Goal: Navigation & Orientation: Understand site structure

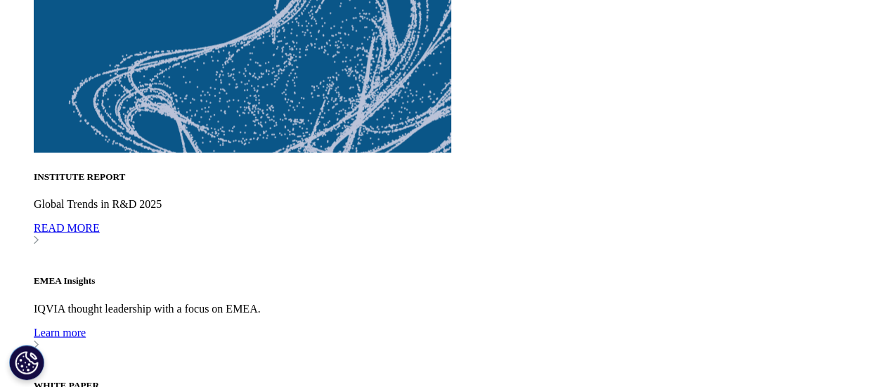
scroll to position [3879, 0]
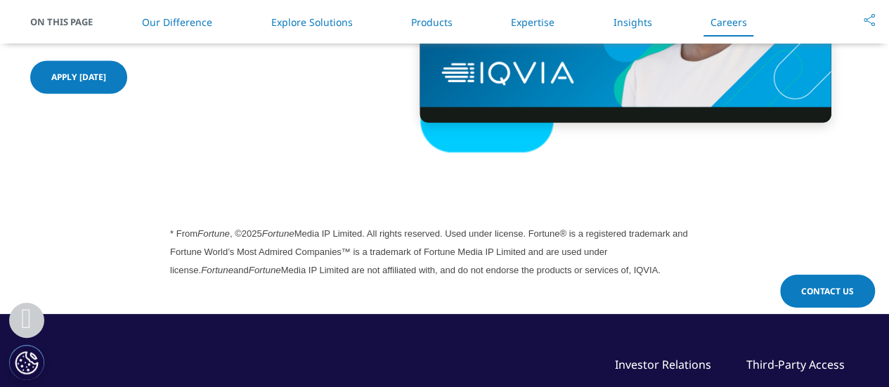
click at [632, 20] on link "Insights" at bounding box center [632, 21] width 39 height 13
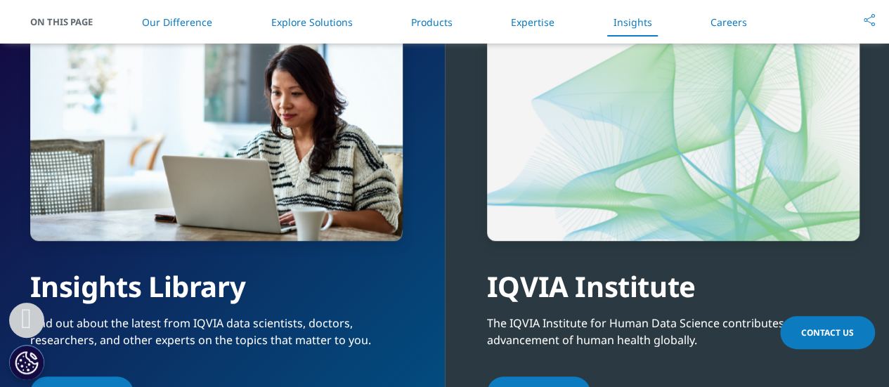
scroll to position [3159, 0]
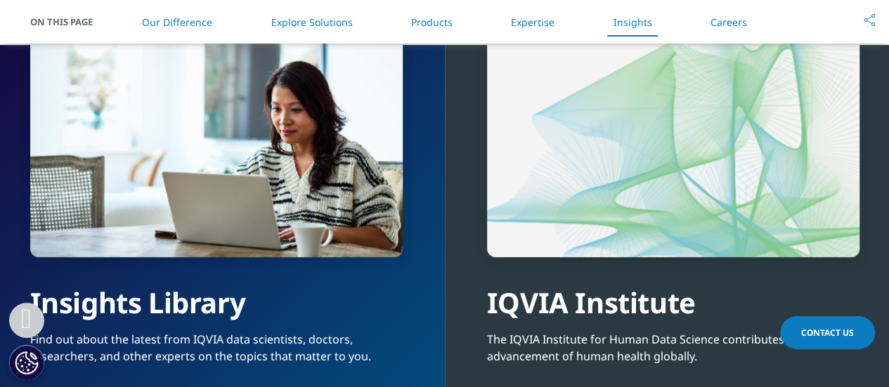
click at [334, 23] on link "Explore Solutions" at bounding box center [310, 21] width 81 height 13
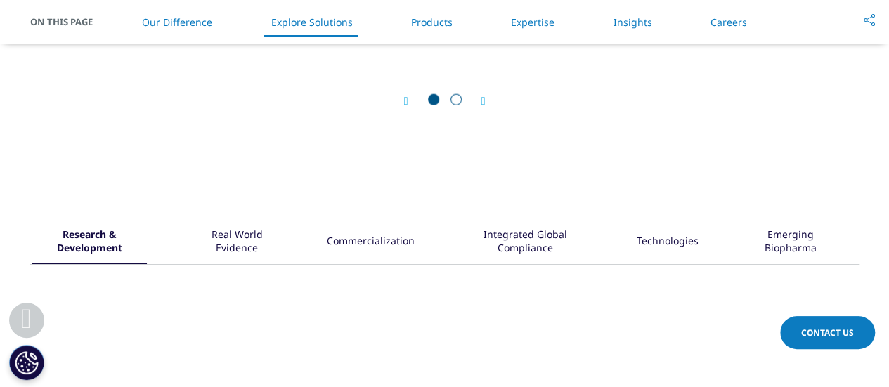
scroll to position [1659, 0]
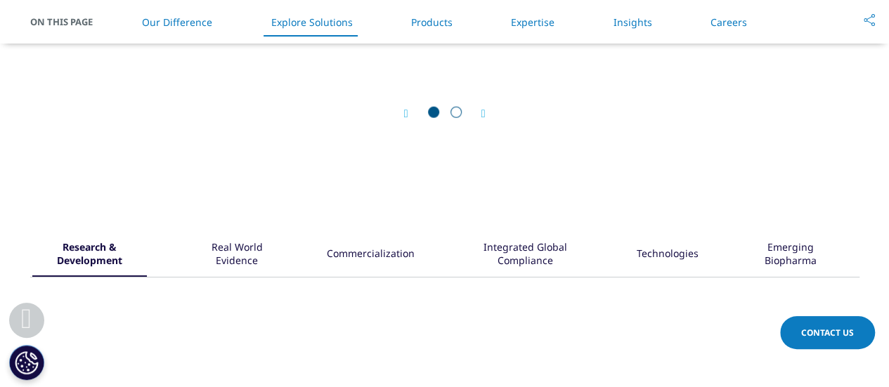
click at [447, 15] on link "Products" at bounding box center [431, 21] width 41 height 13
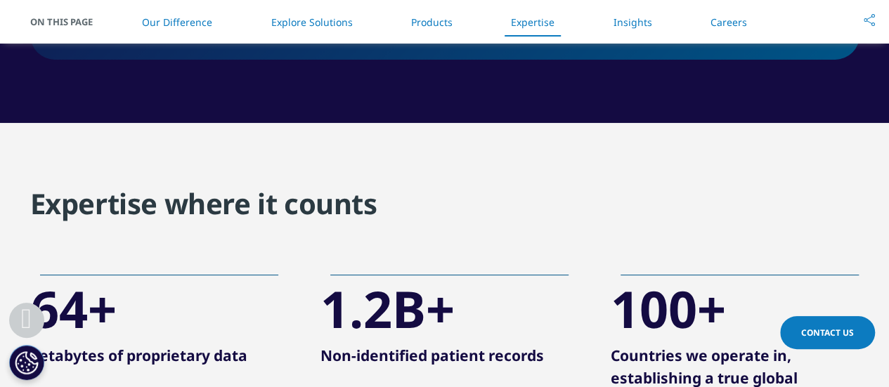
scroll to position [2756, 0]
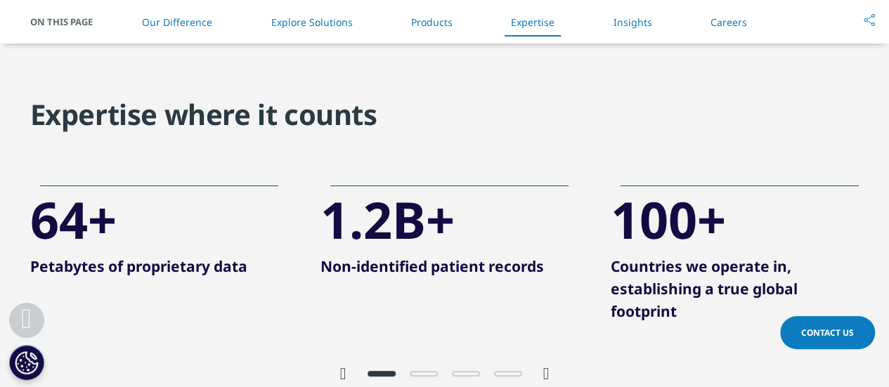
click at [738, 25] on link "Careers" at bounding box center [728, 21] width 37 height 13
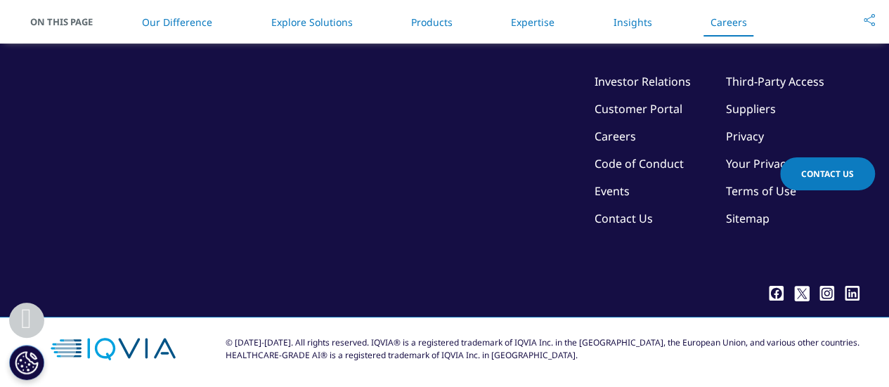
scroll to position [3941, 0]
